Goal: Task Accomplishment & Management: Manage account settings

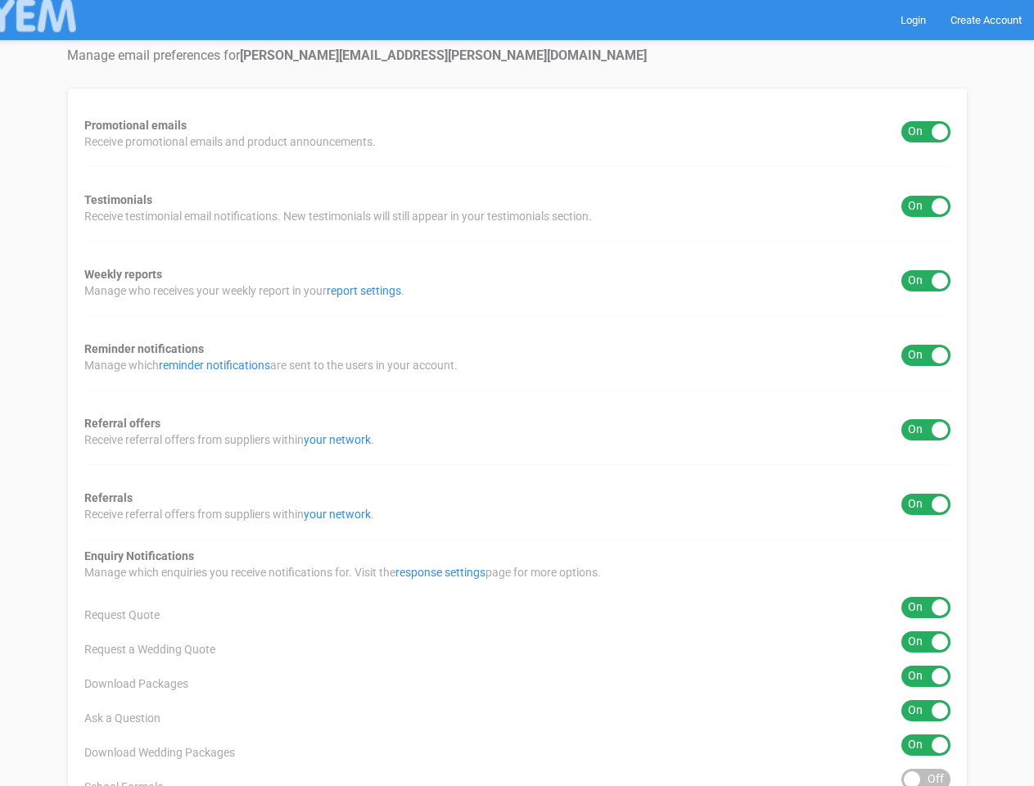
click at [517, 393] on div "Promotional emails ON OFF Receive promotional emails and product announcements.…" at bounding box center [517, 660] width 901 height 1145
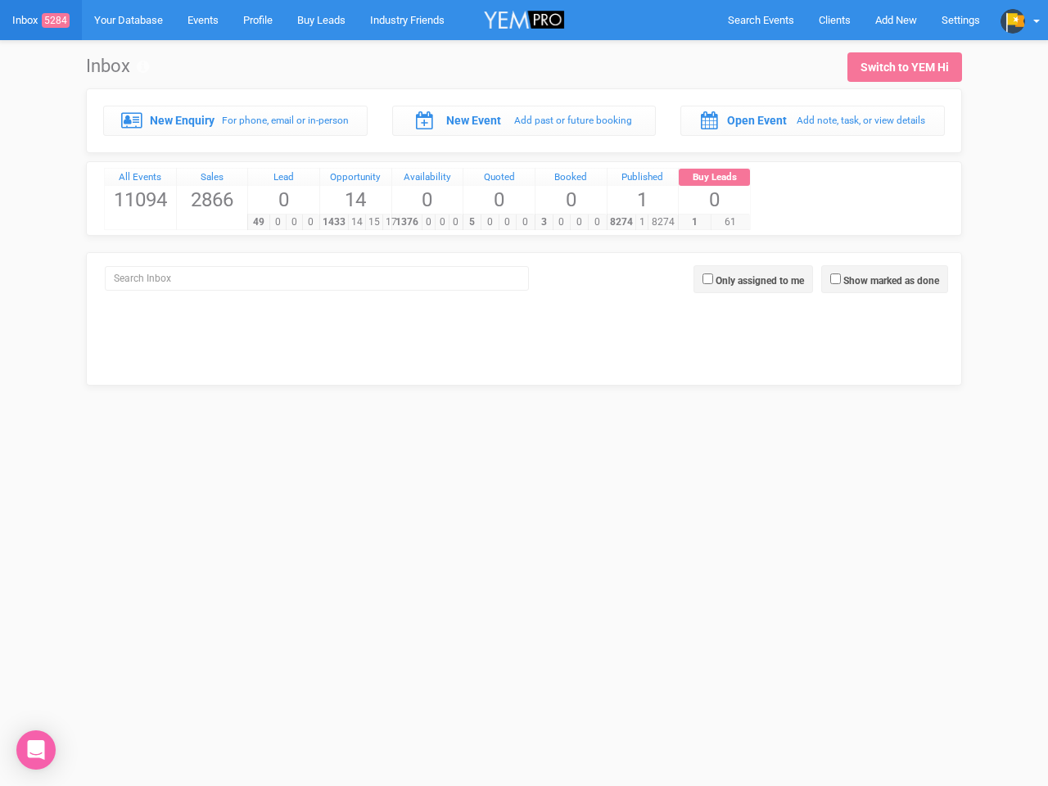
click at [524, 214] on div "5 0 0 0" at bounding box center [498, 222] width 71 height 16
click at [761, 20] on span "Search Events" at bounding box center [761, 20] width 66 height 12
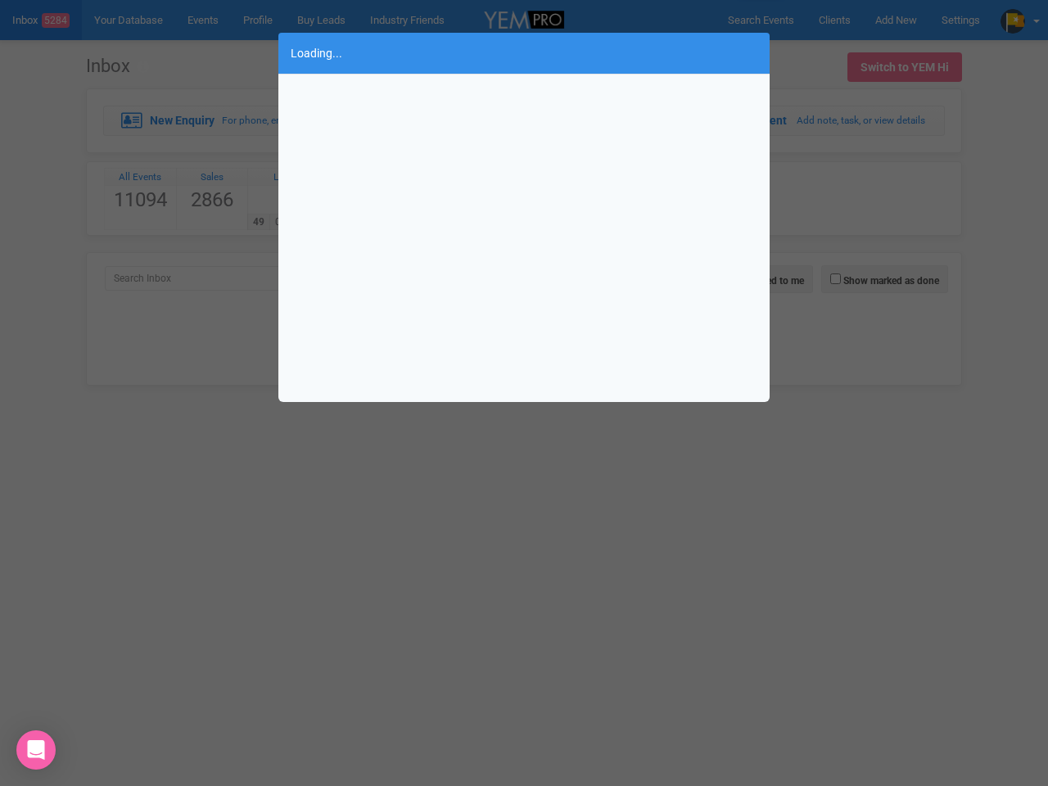
click at [896, 20] on div "Loading..." at bounding box center [524, 393] width 1048 height 786
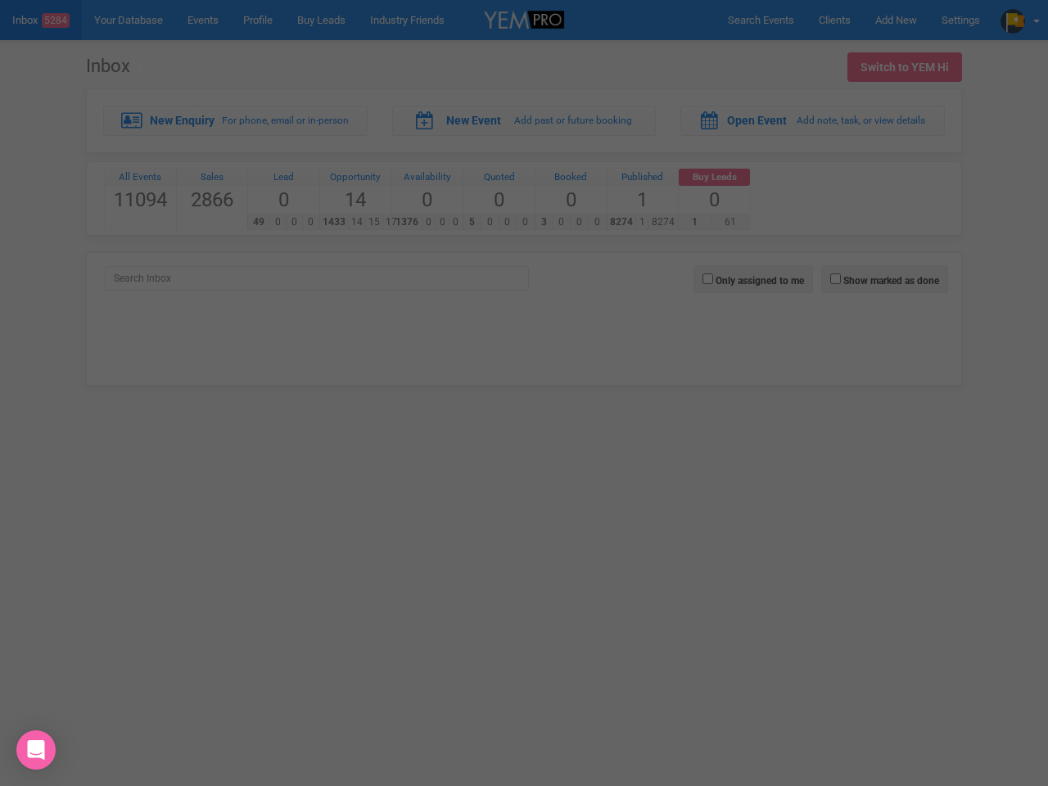
click at [1020, 20] on div "Loading..." at bounding box center [524, 393] width 1048 height 786
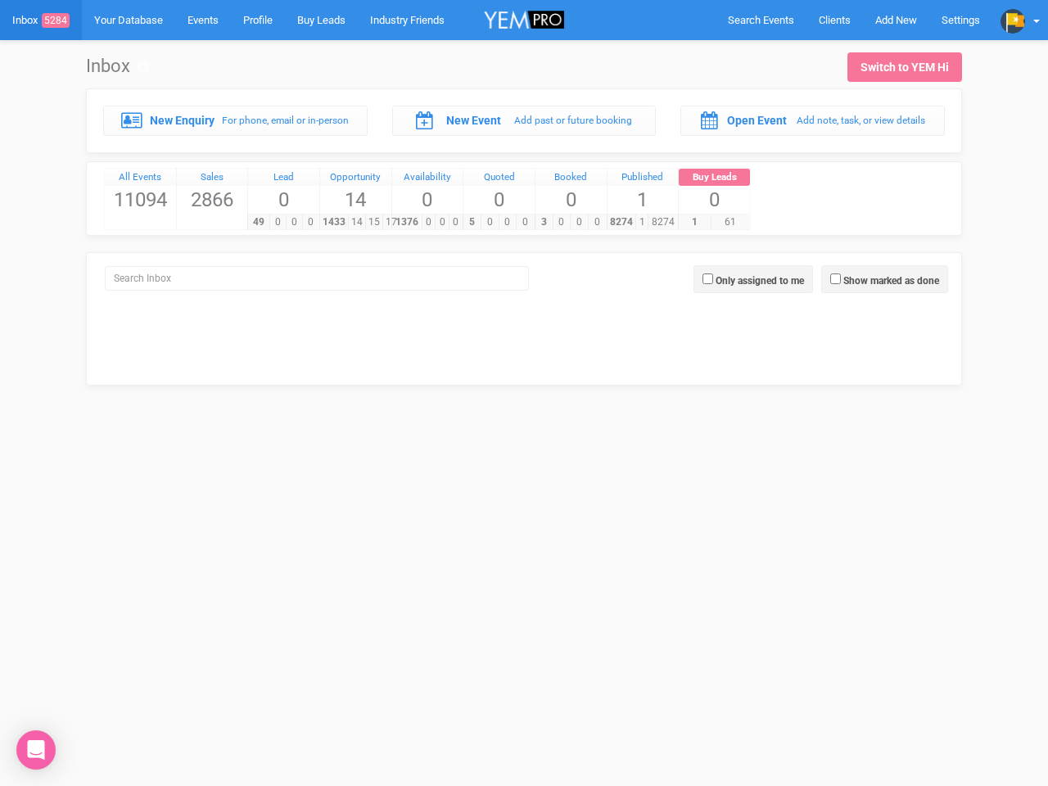
click at [884, 279] on label "Show marked as done" at bounding box center [891, 280] width 96 height 15
click at [841, 279] on input "Show marked as done" at bounding box center [835, 278] width 11 height 11
checkbox input "true"
click at [753, 279] on label "Only assigned to me" at bounding box center [760, 280] width 88 height 15
click at [713, 279] on input "Only assigned to me" at bounding box center [707, 278] width 11 height 11
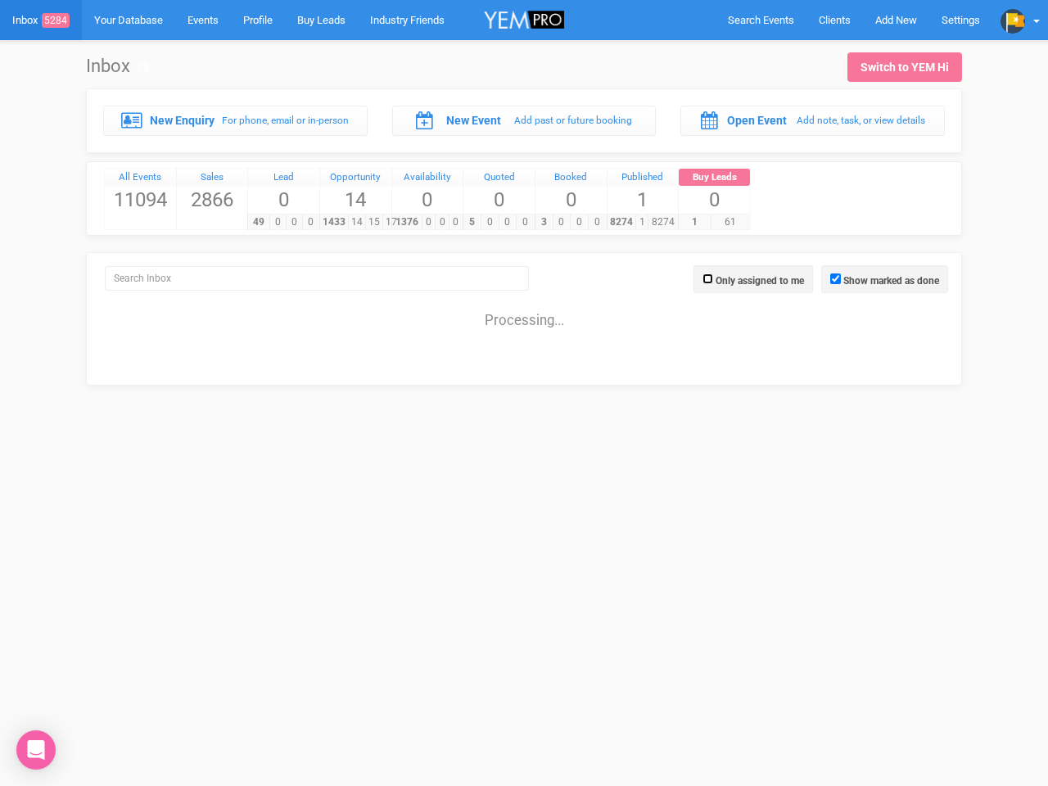
checkbox input "true"
click at [36, 750] on icon "Open Intercom Messenger" at bounding box center [36, 750] width 17 height 20
